Goal: Navigation & Orientation: Find specific page/section

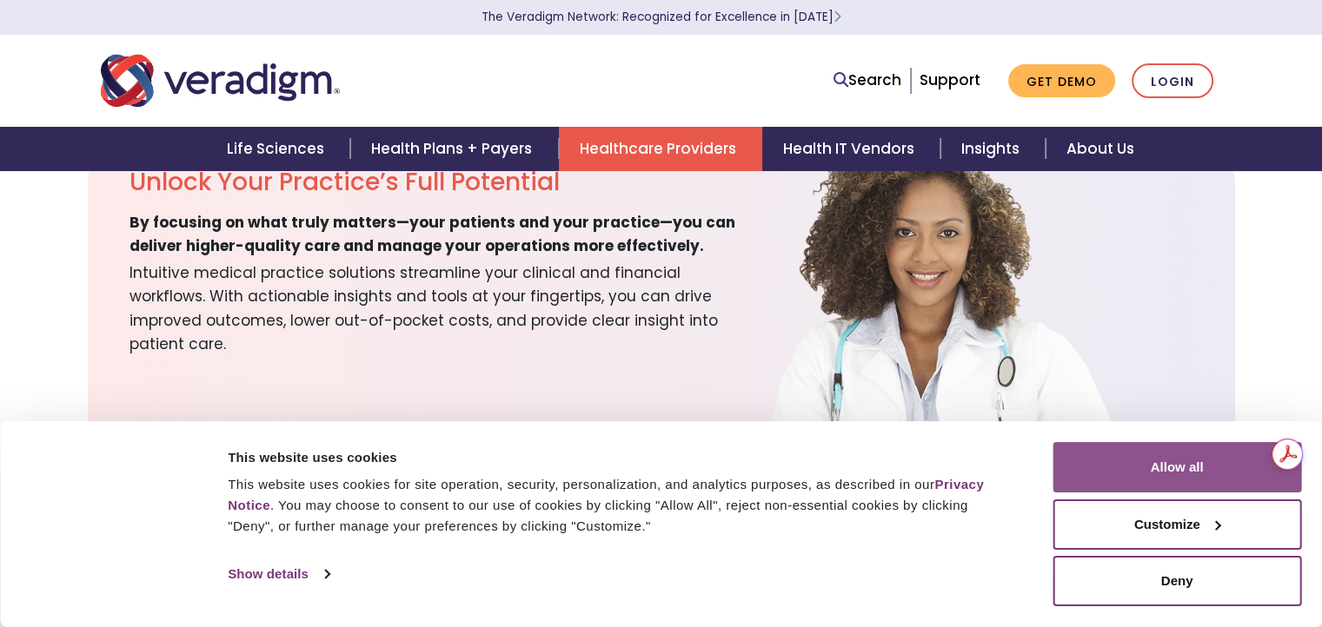
click at [1210, 463] on button "Allow all" at bounding box center [1176, 467] width 249 height 50
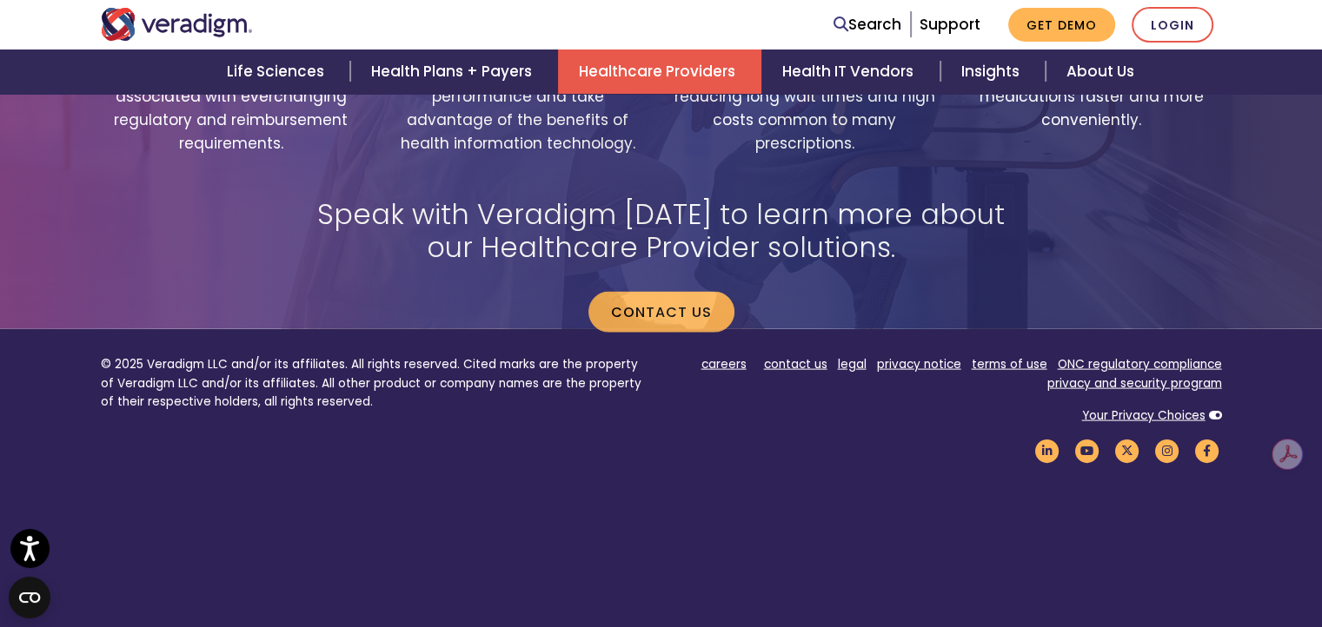
scroll to position [3620, 0]
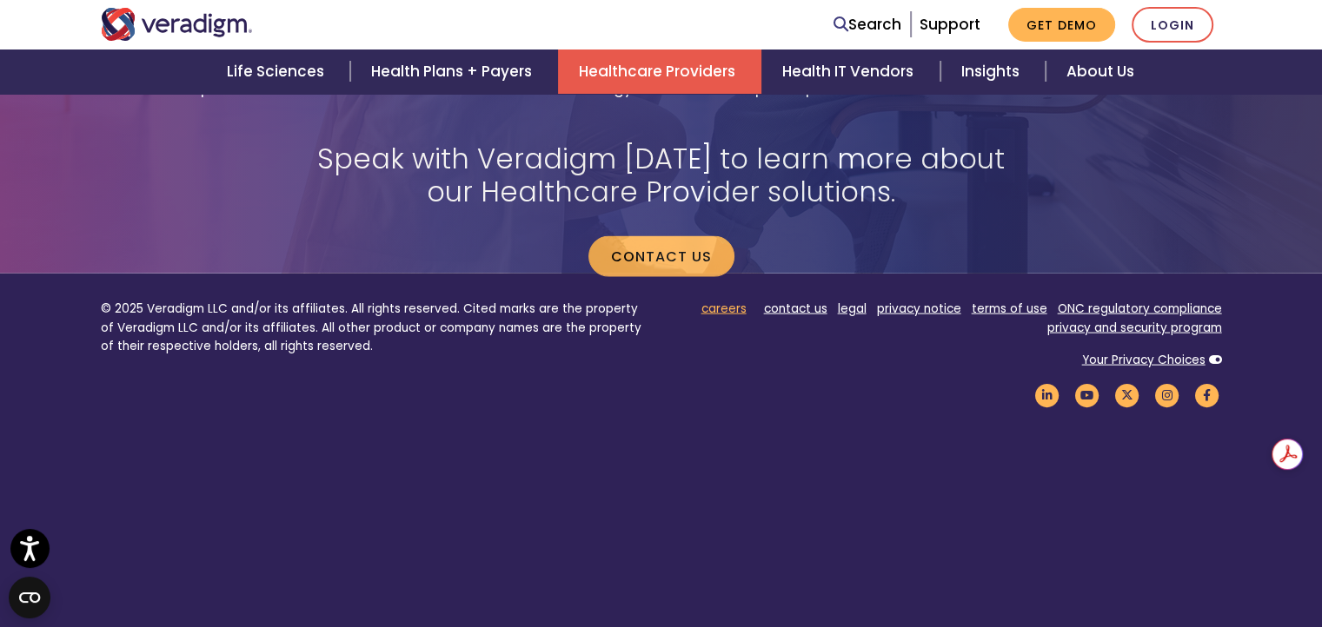
click at [734, 301] on link "careers" at bounding box center [723, 309] width 45 height 17
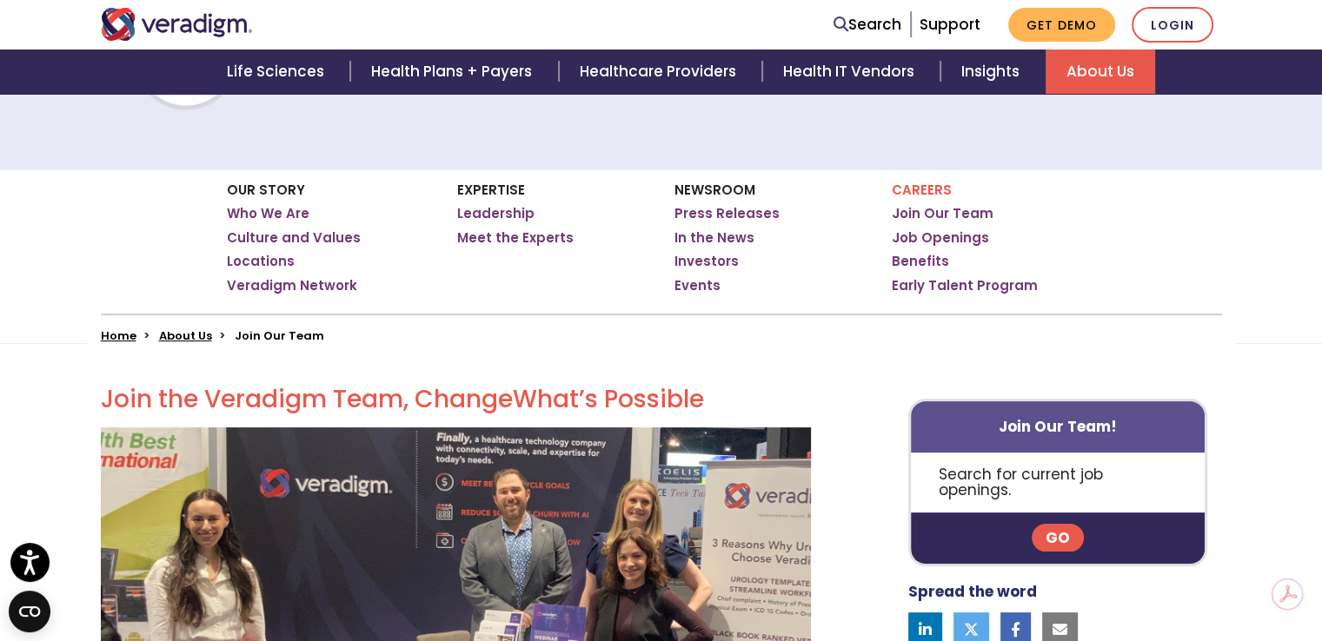
scroll to position [268, 0]
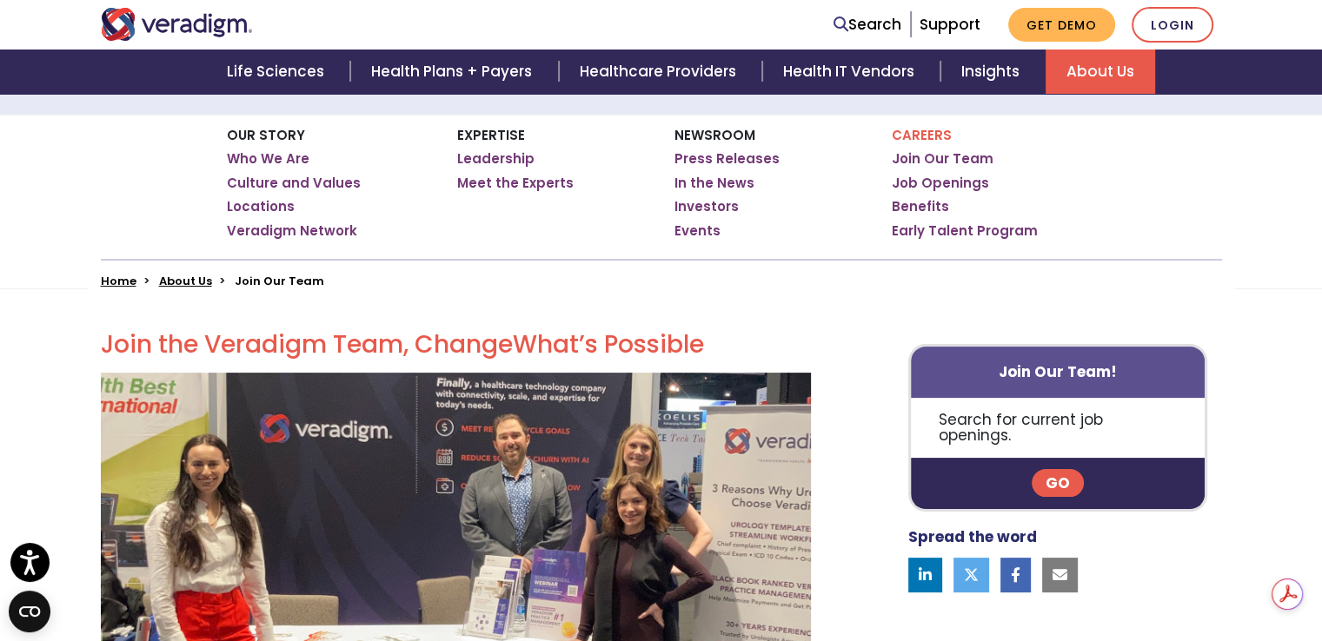
click at [1048, 469] on link "Go" at bounding box center [1058, 483] width 52 height 28
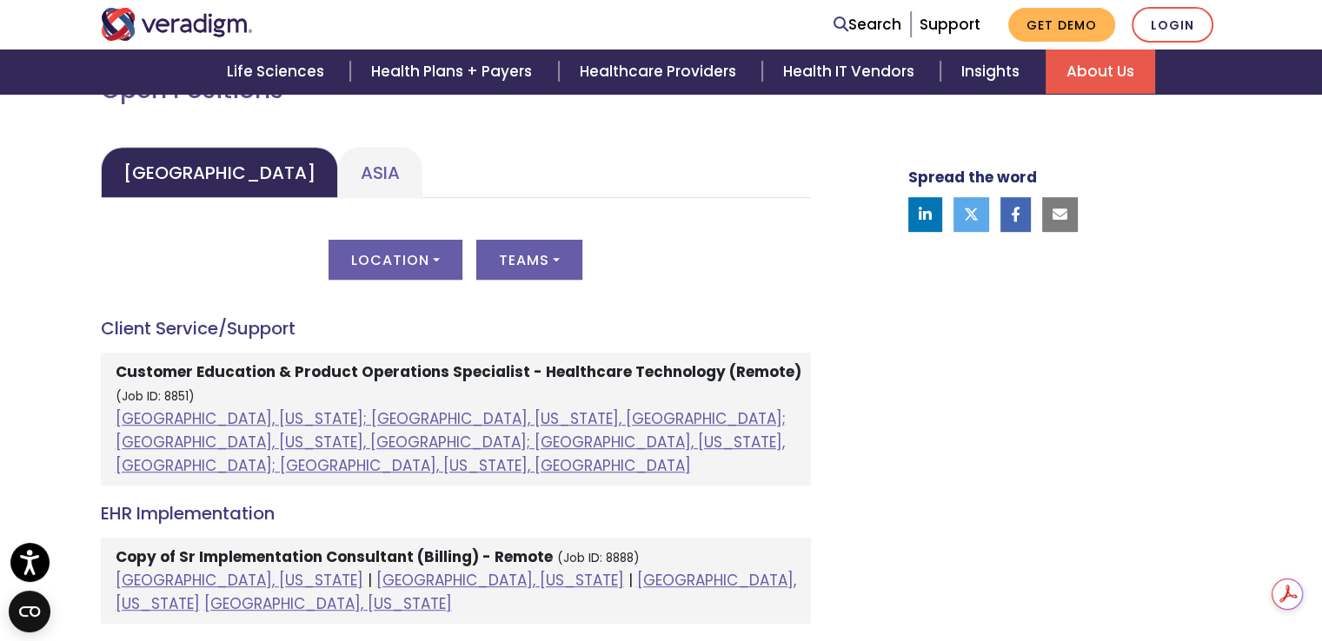
scroll to position [813, 0]
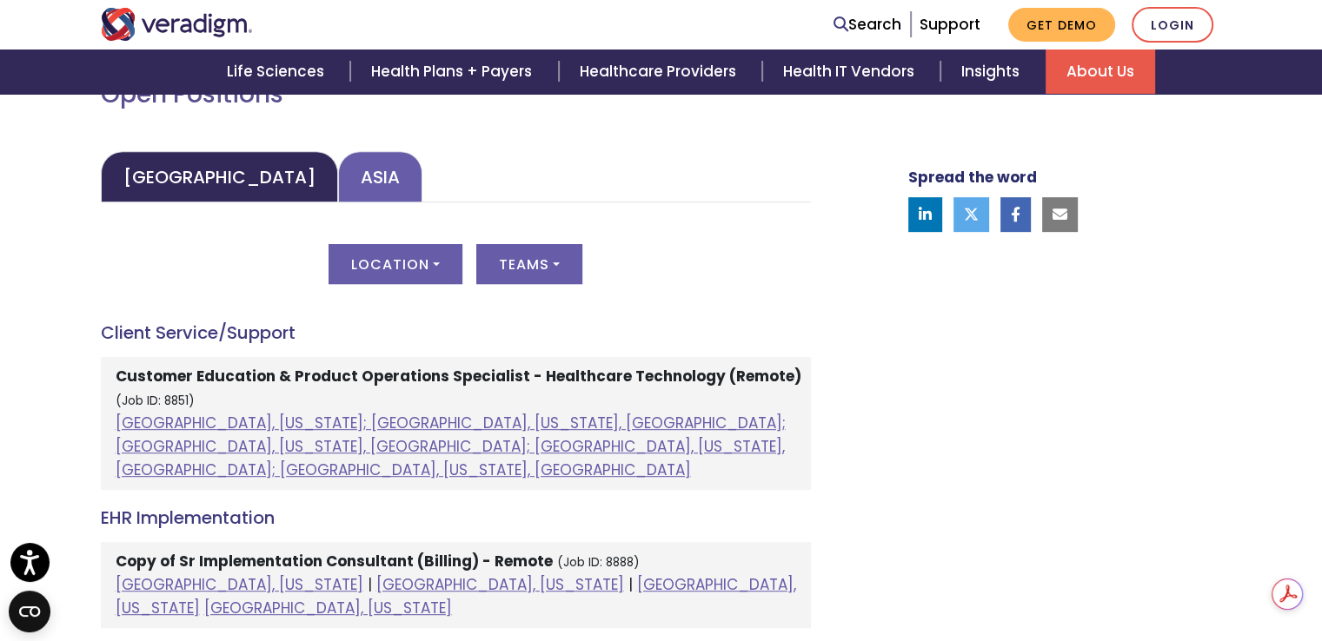
click at [338, 183] on link "Asia" at bounding box center [380, 176] width 84 height 51
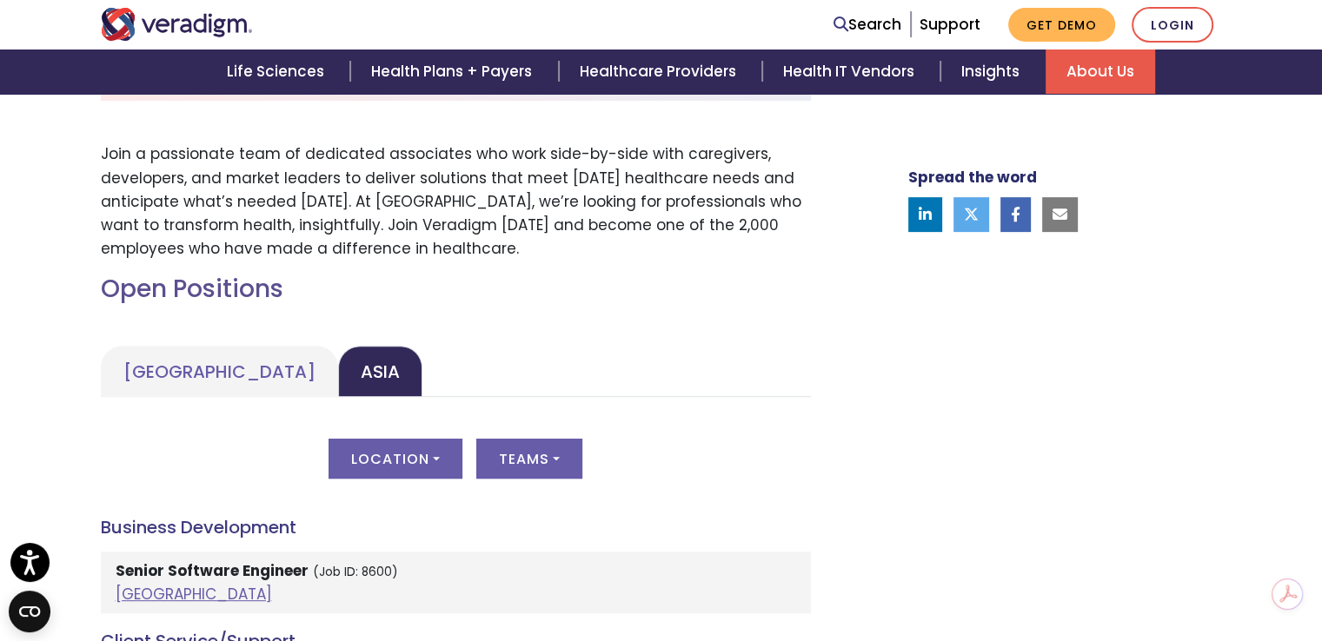
scroll to position [654, 0]
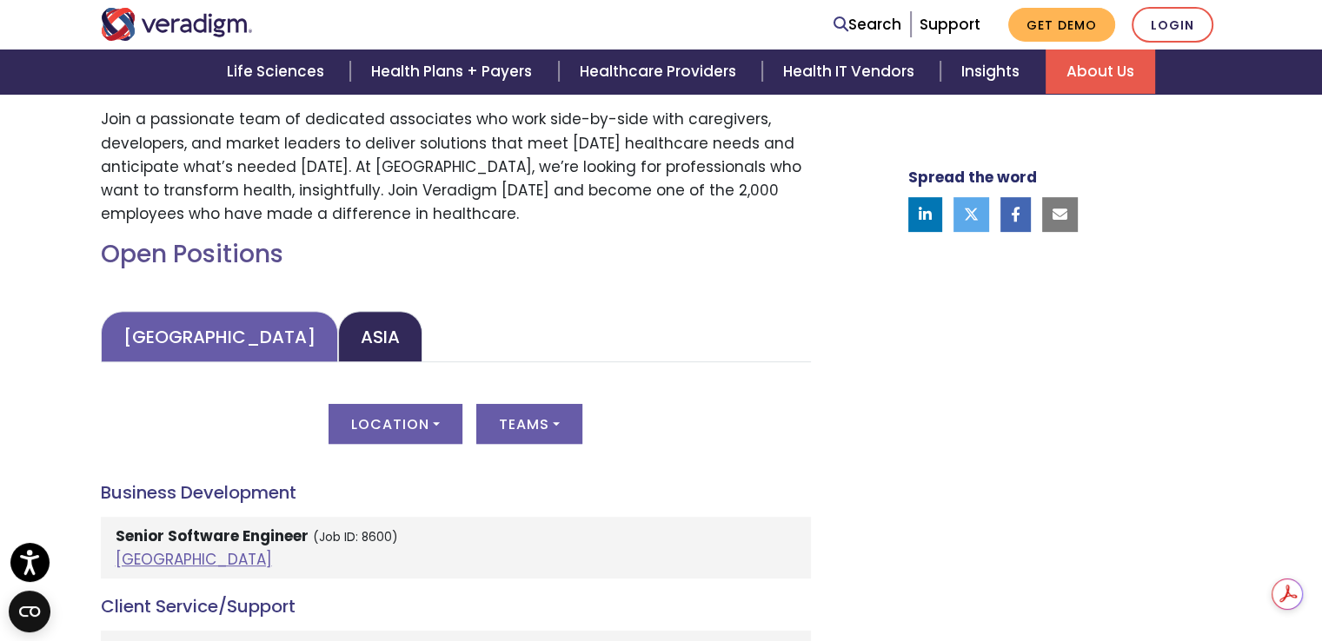
click at [212, 329] on link "United States" at bounding box center [219, 336] width 237 height 51
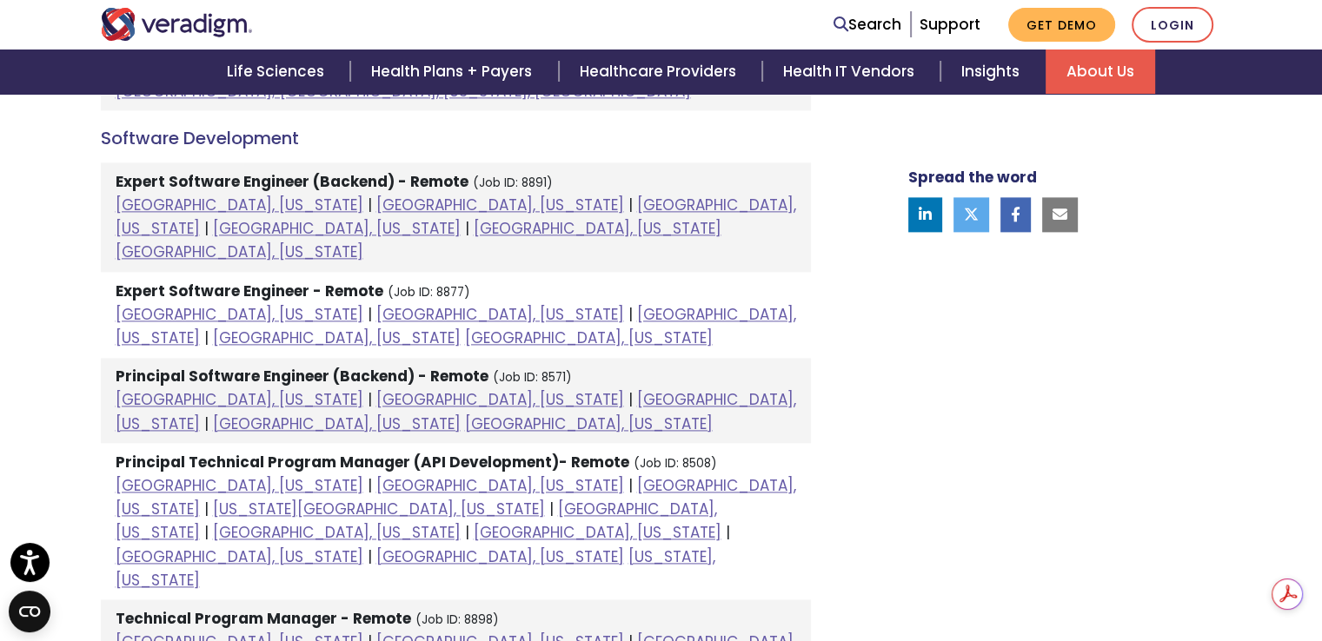
scroll to position [2274, 0]
